Goal: Information Seeking & Learning: Learn about a topic

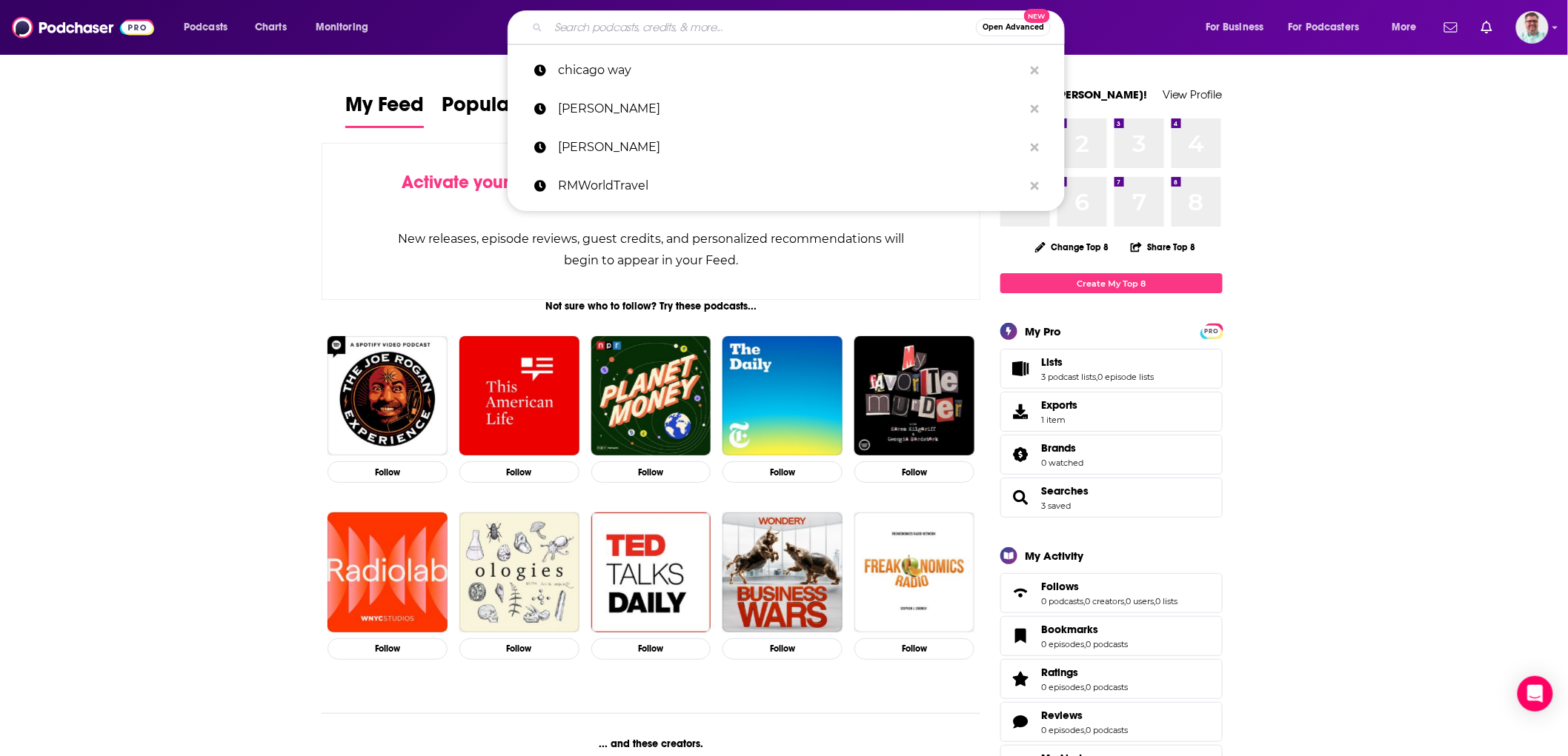
click at [606, 21] on input "Search podcasts, credits, & more..." at bounding box center [762, 27] width 427 height 23
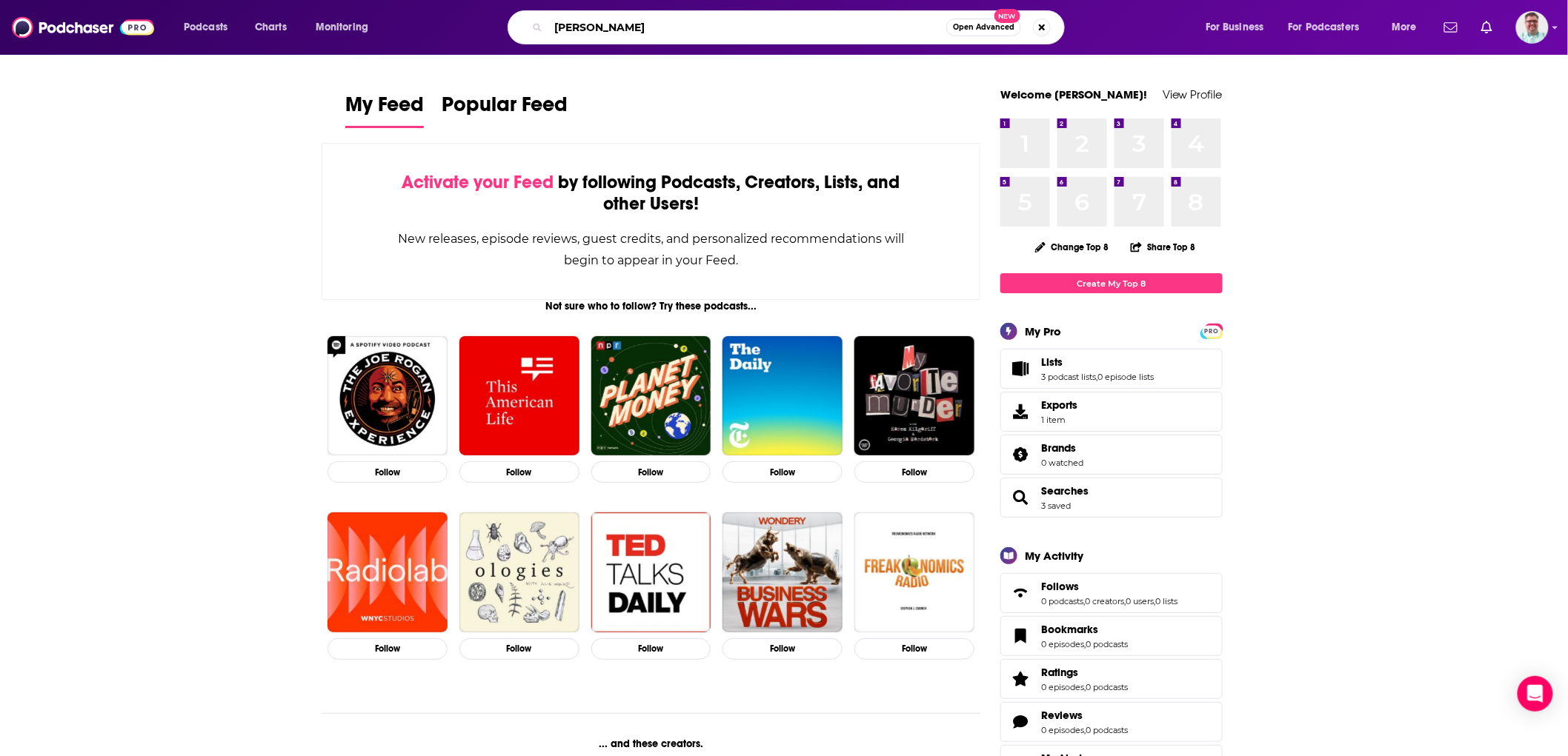
type input "[PERSON_NAME]"
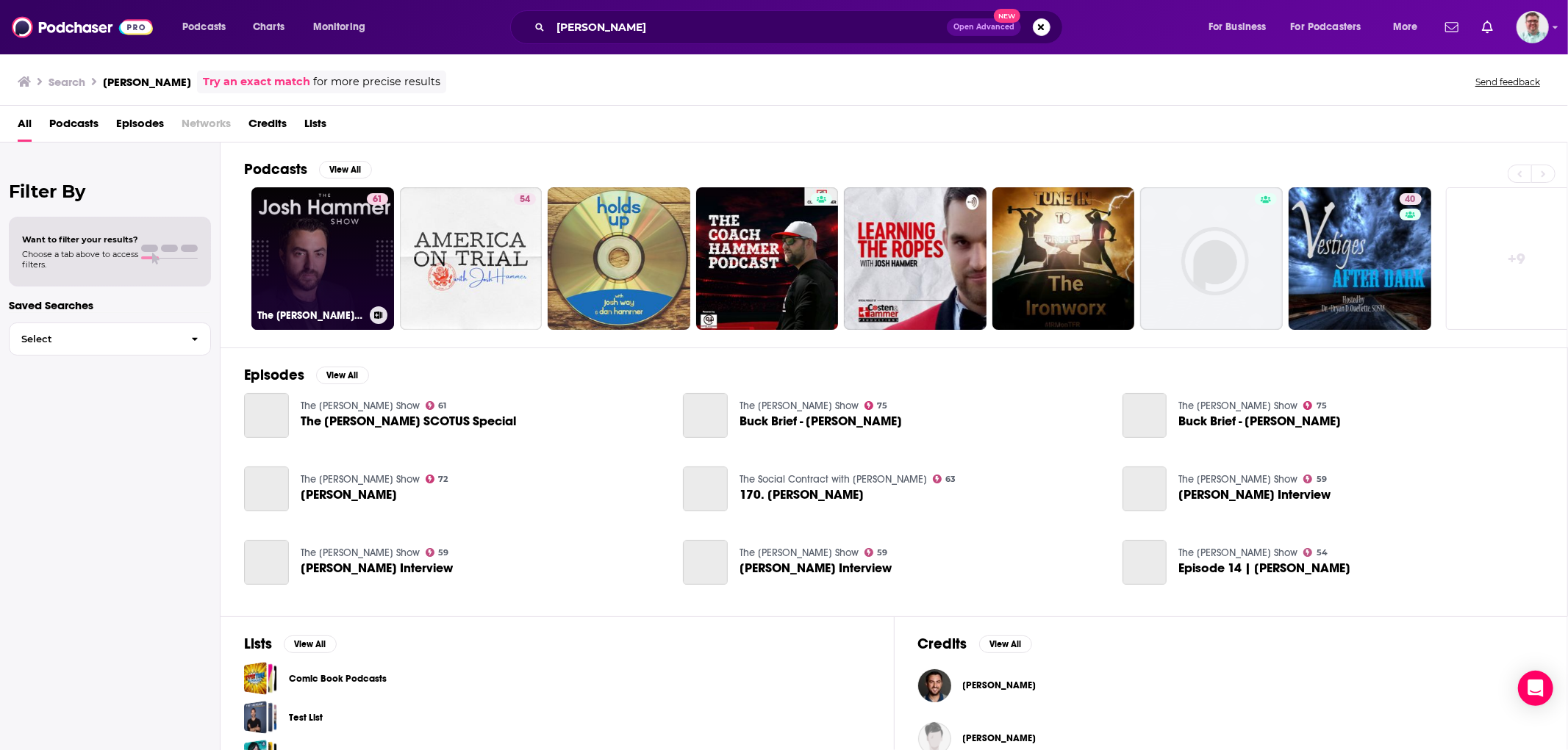
click at [321, 243] on link "61 The [PERSON_NAME] Show" at bounding box center [323, 258] width 143 height 143
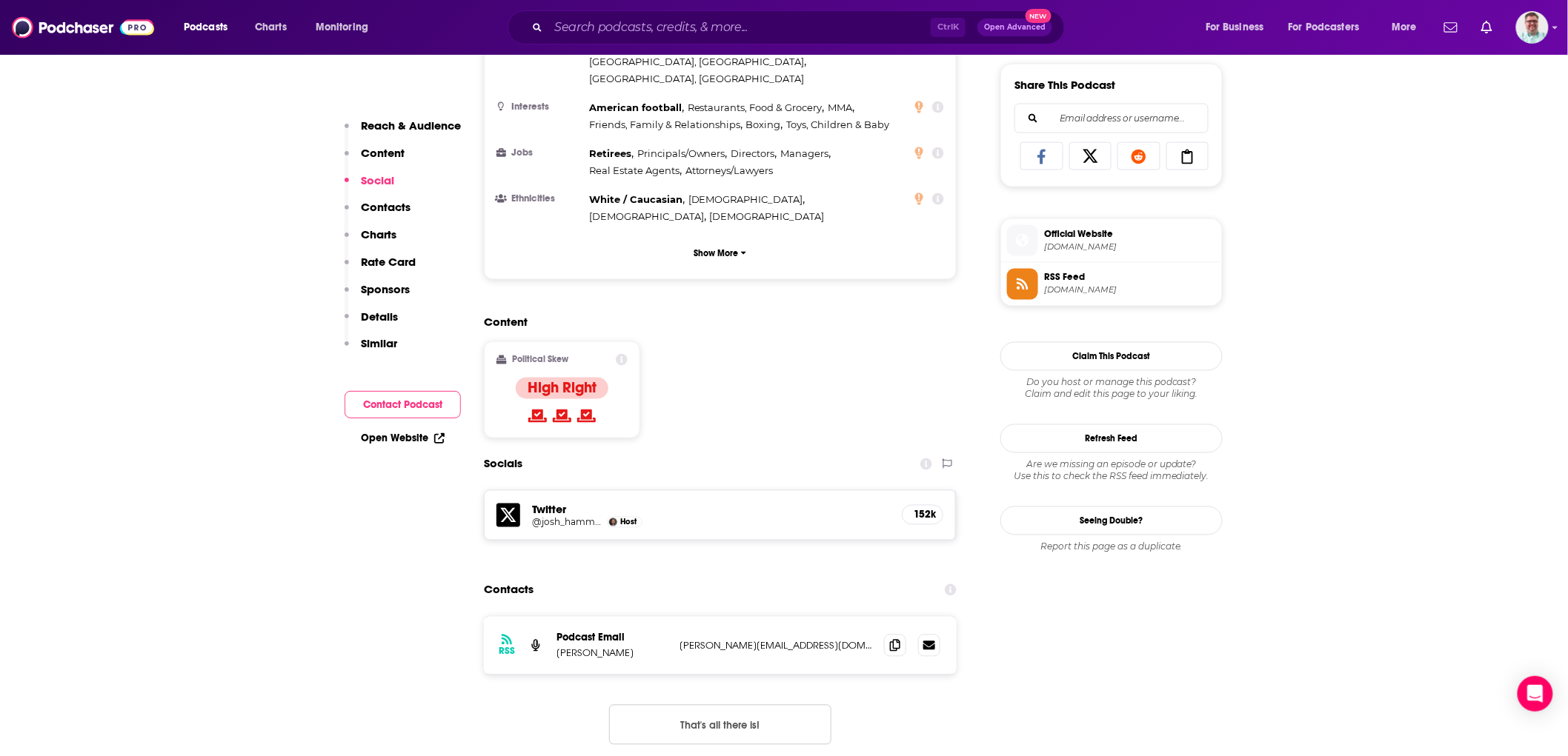
scroll to position [823, 0]
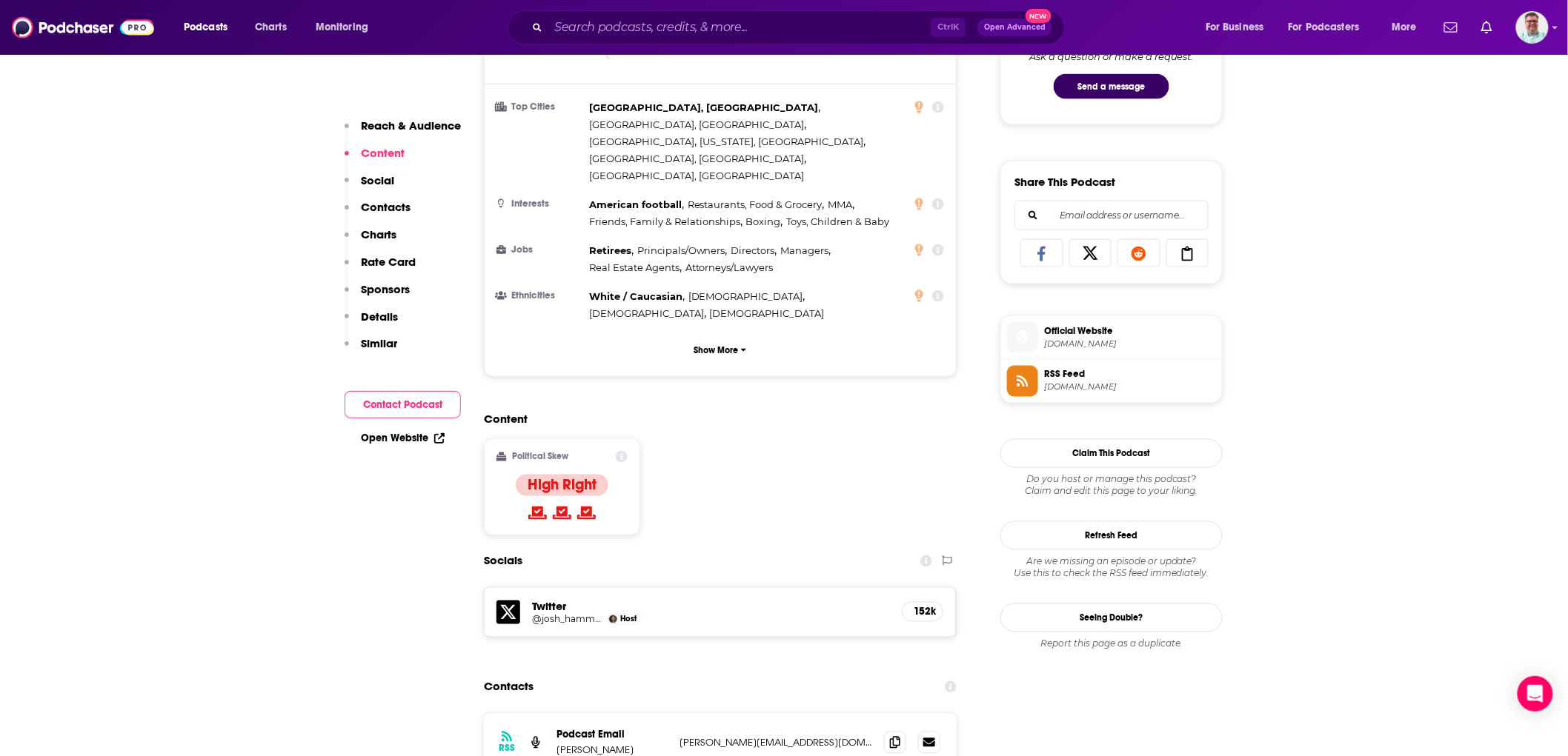
click at [1065, 373] on span "RSS Feed" at bounding box center [1129, 374] width 172 height 13
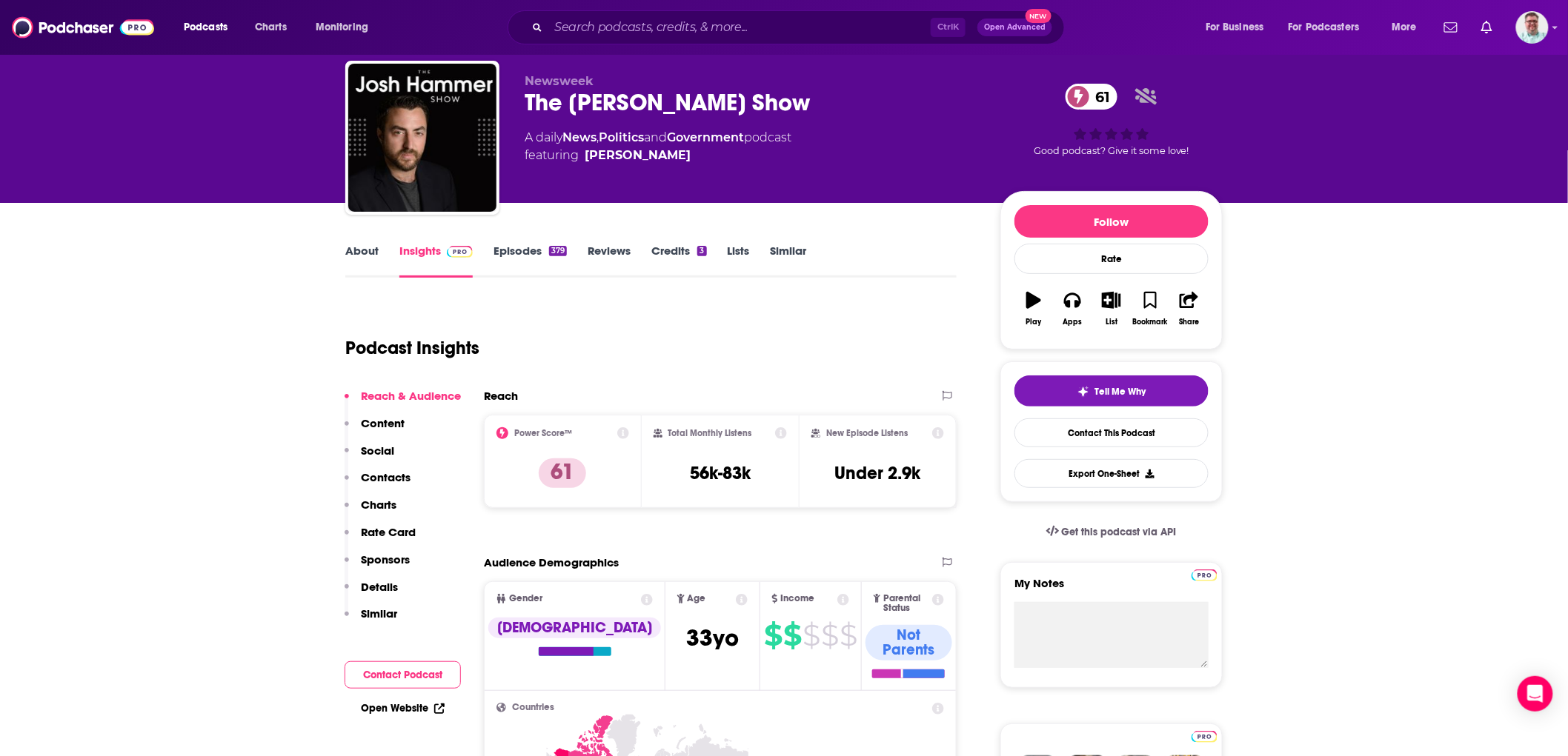
scroll to position [0, 0]
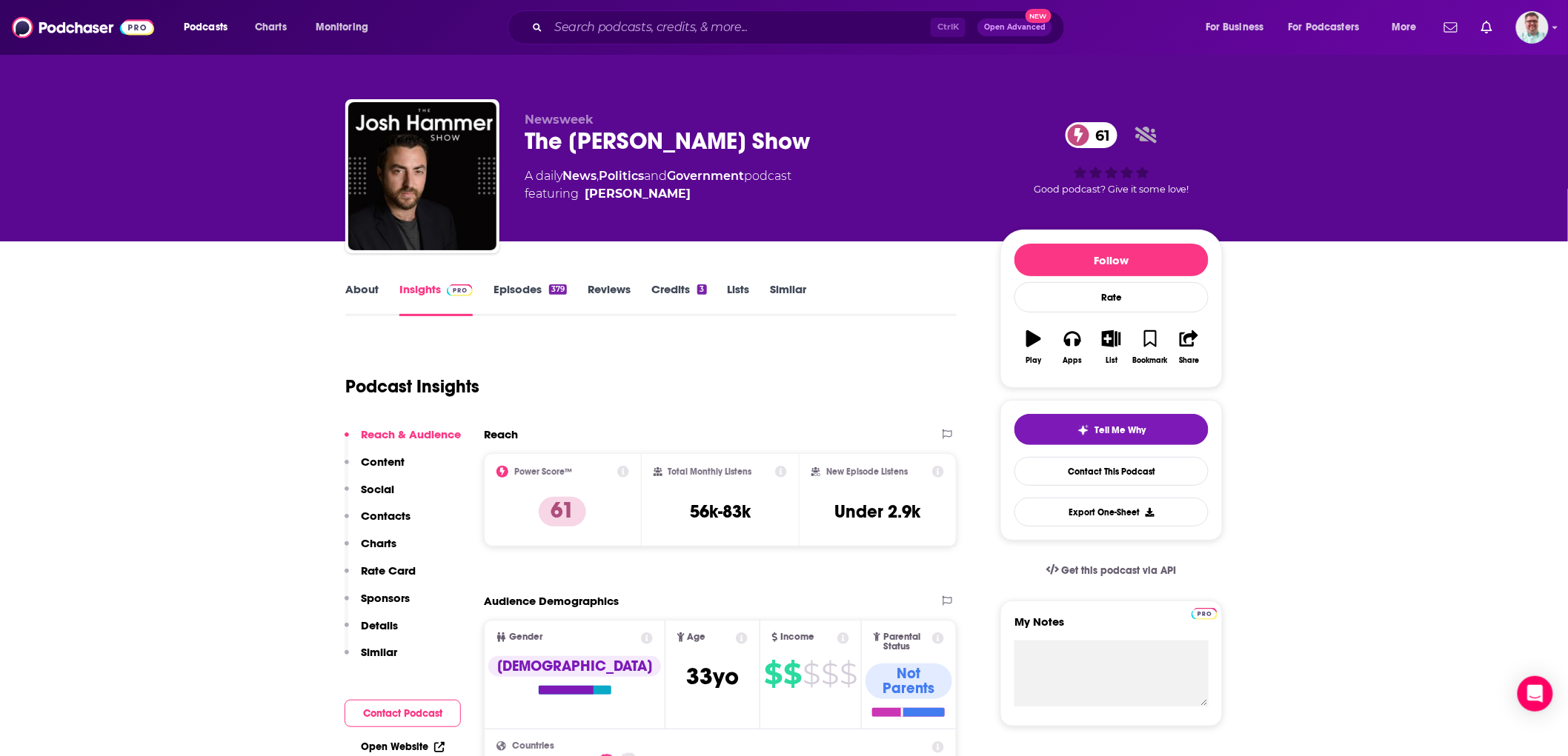
click at [535, 286] on link "Episodes 379" at bounding box center [530, 299] width 73 height 34
